Goal: Check status: Check status

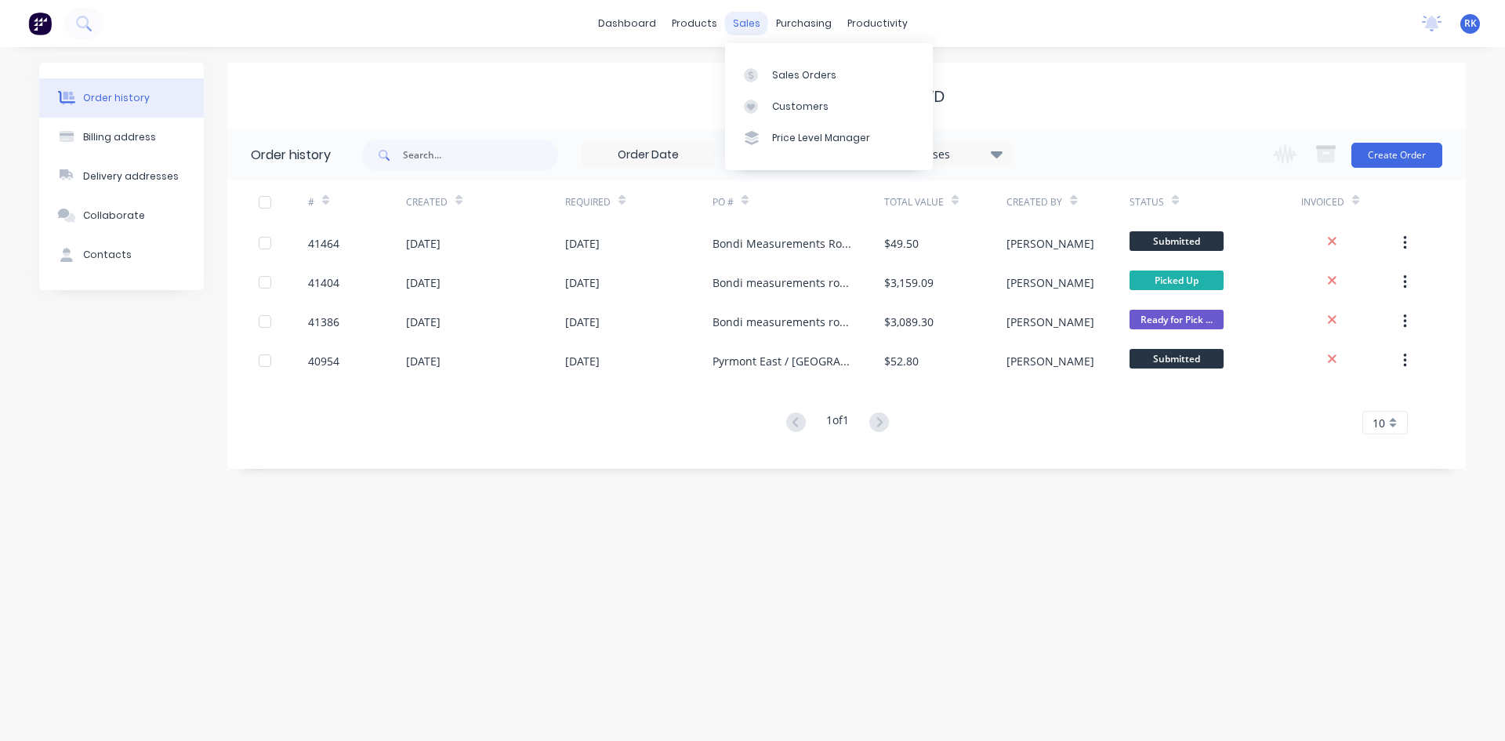
click at [749, 23] on div "sales" at bounding box center [746, 24] width 43 height 24
click at [793, 72] on div "Sales Orders" at bounding box center [804, 75] width 64 height 14
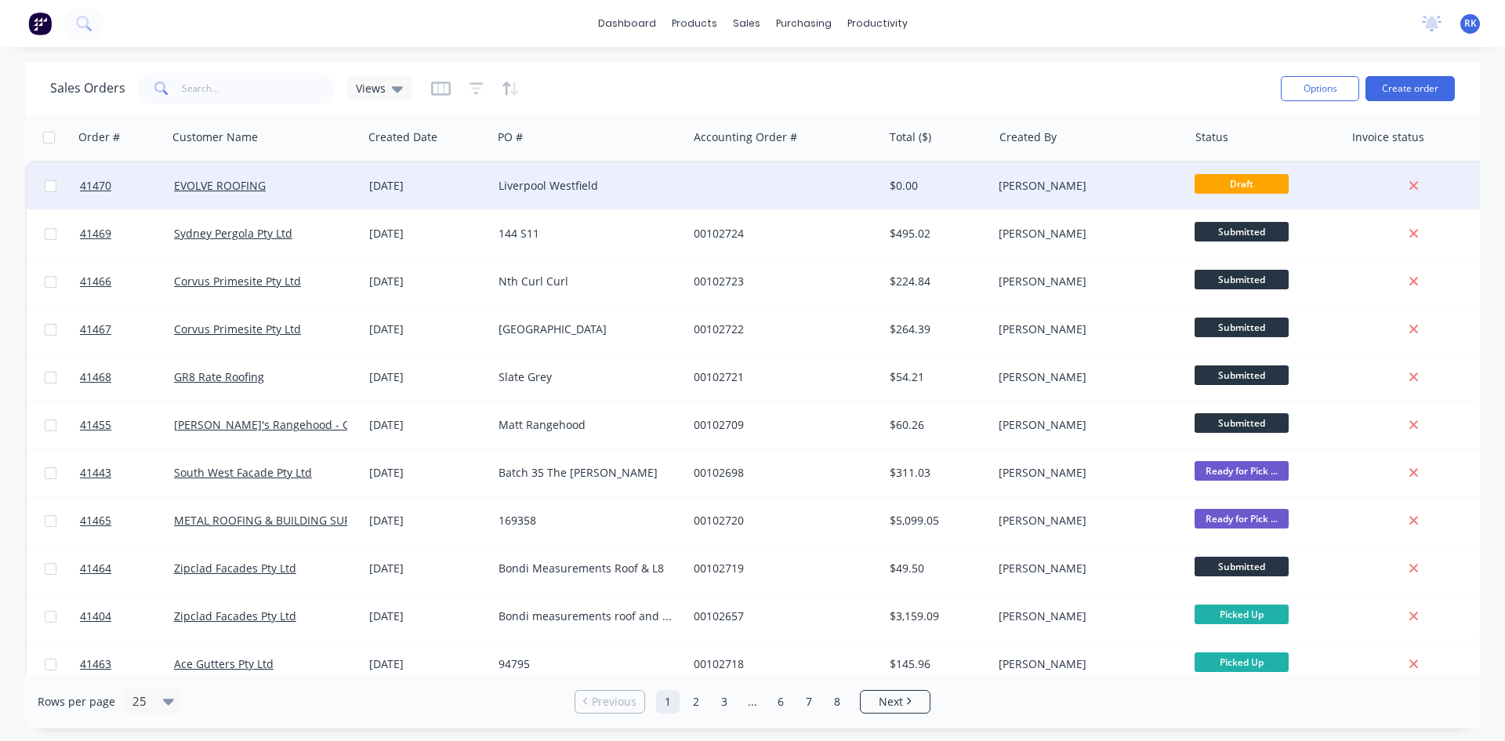
click at [566, 189] on div "Liverpool Westfield" at bounding box center [586, 186] width 174 height 16
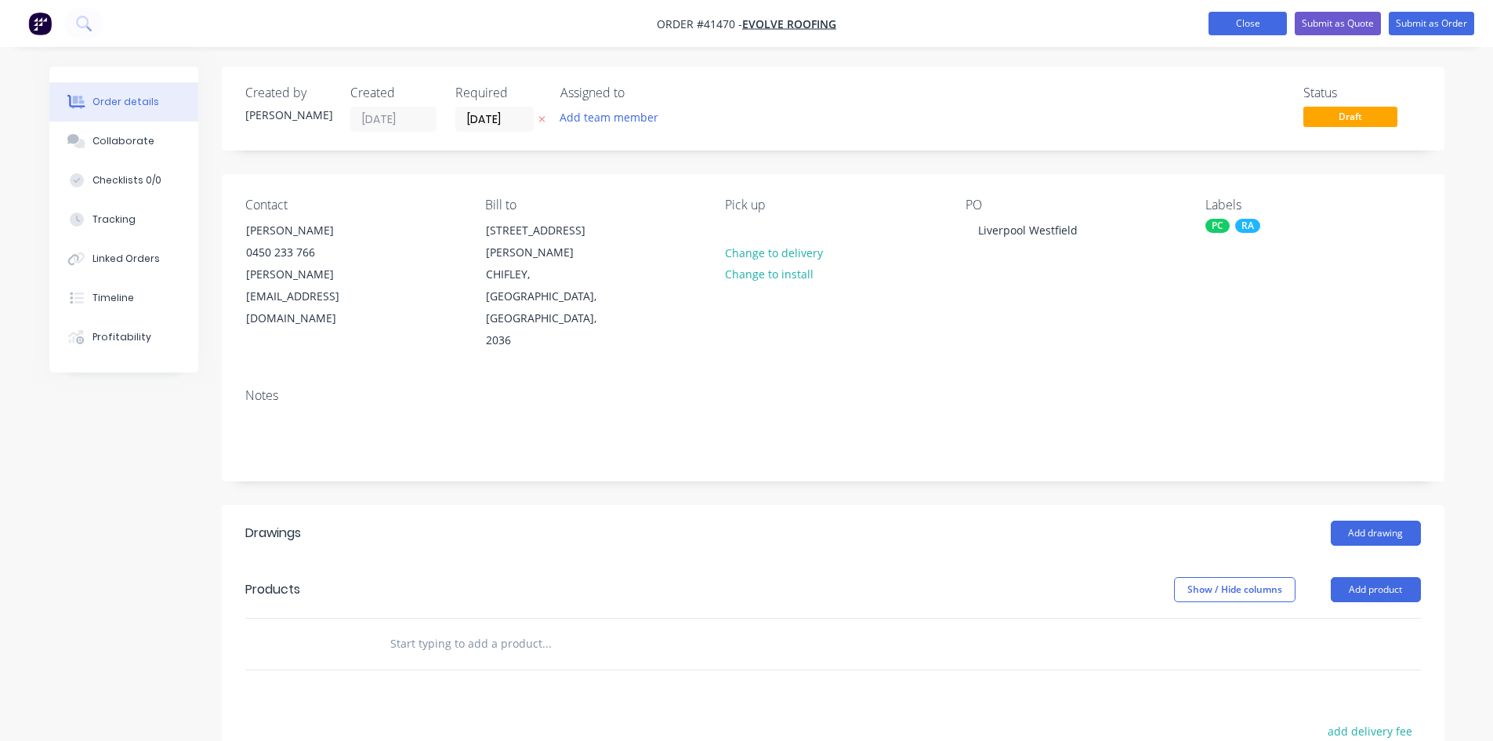
click at [1260, 18] on button "Close" at bounding box center [1248, 24] width 78 height 24
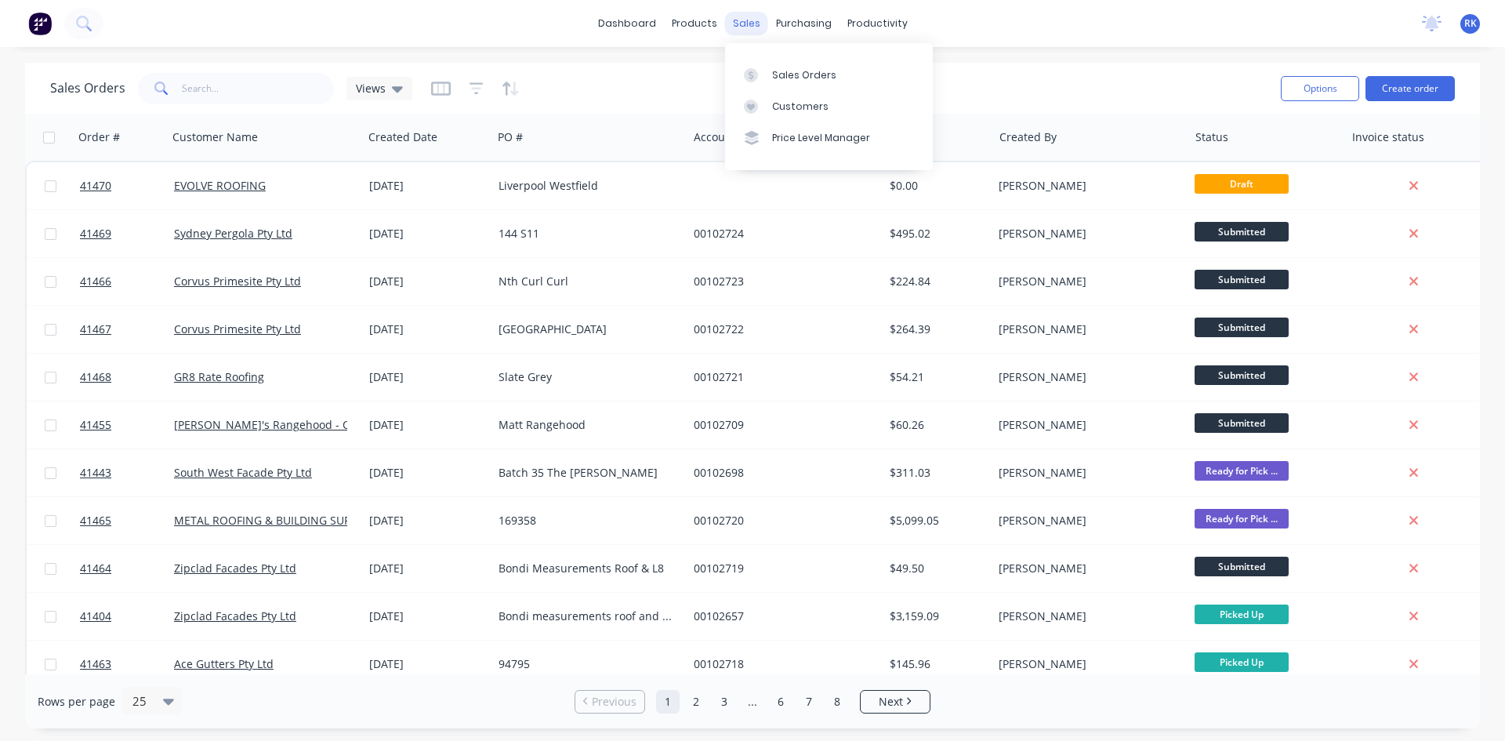
click at [742, 26] on div "sales" at bounding box center [746, 24] width 43 height 24
click at [765, 71] on div at bounding box center [756, 75] width 24 height 14
